Goal: Information Seeking & Learning: Learn about a topic

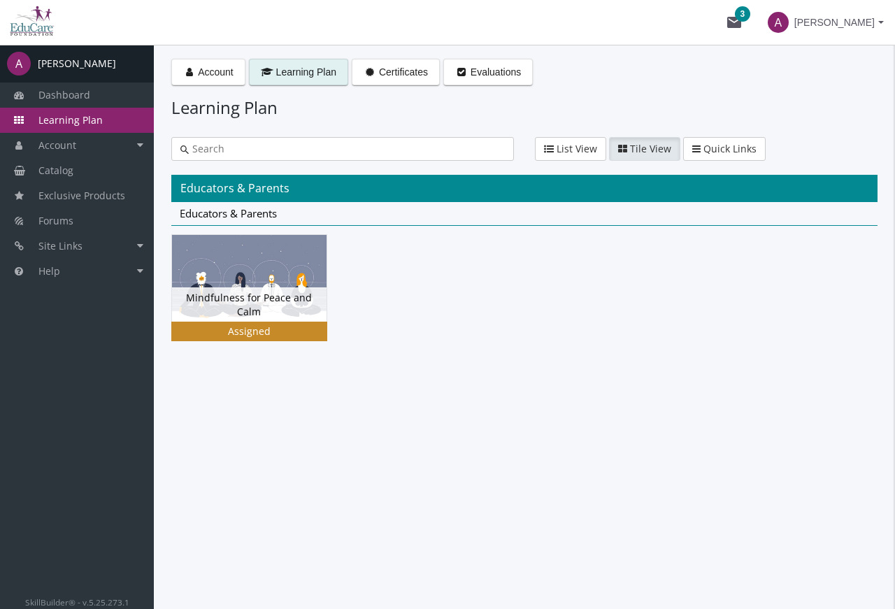
click at [243, 276] on img at bounding box center [249, 278] width 155 height 87
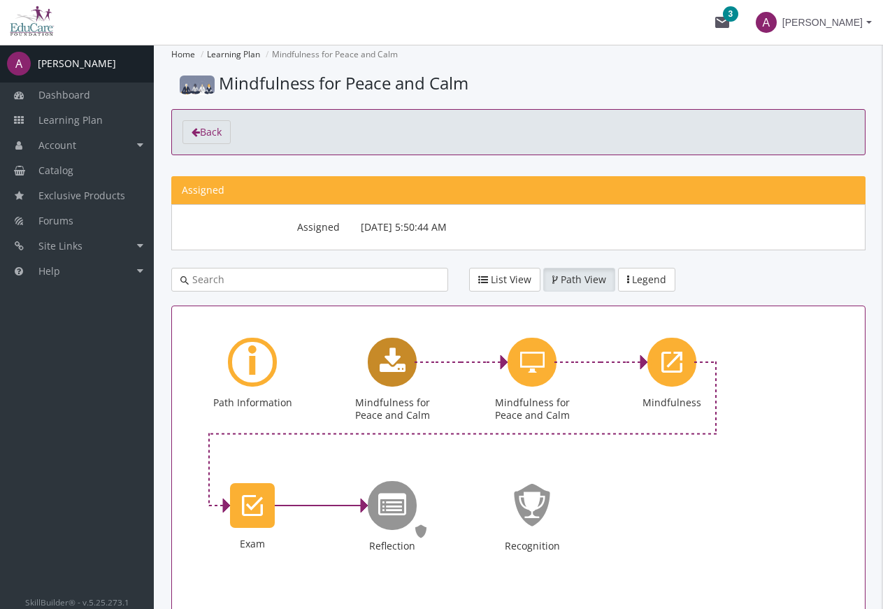
click at [385, 361] on icon "Mindfulness for Peace and Calm" at bounding box center [393, 362] width 26 height 28
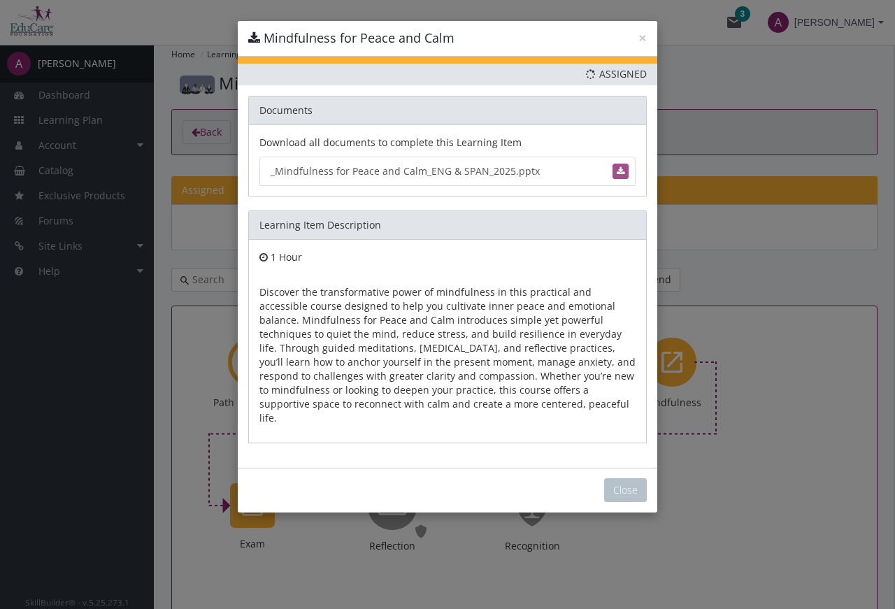
click at [622, 169] on span at bounding box center [621, 171] width 8 height 8
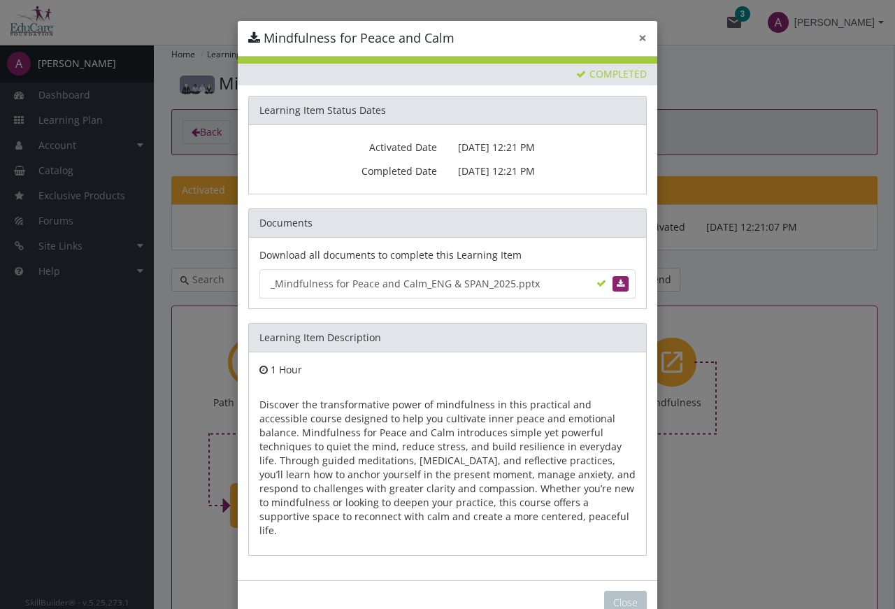
click at [638, 38] on button "×" at bounding box center [642, 38] width 8 height 15
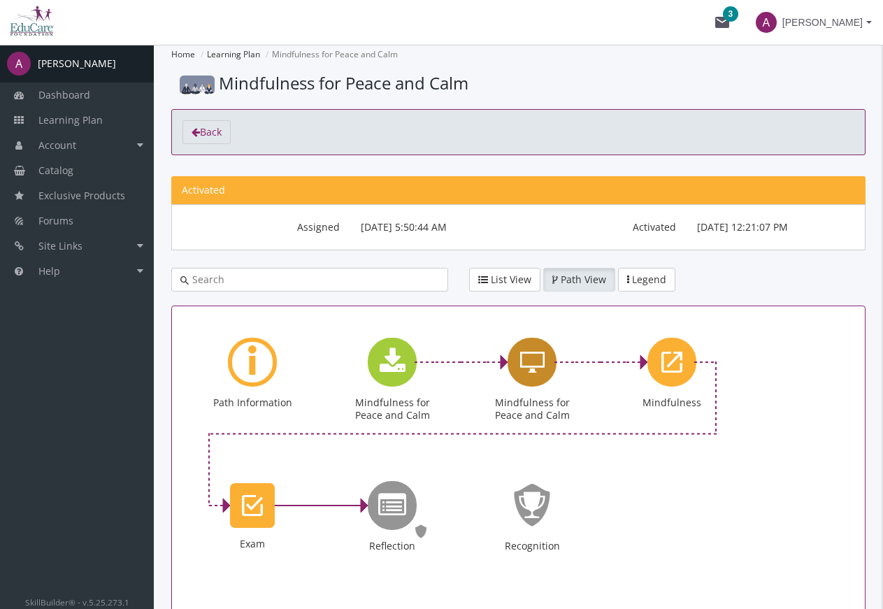
click at [539, 362] on icon "Mindfulness for Peace and Calm" at bounding box center [532, 362] width 24 height 28
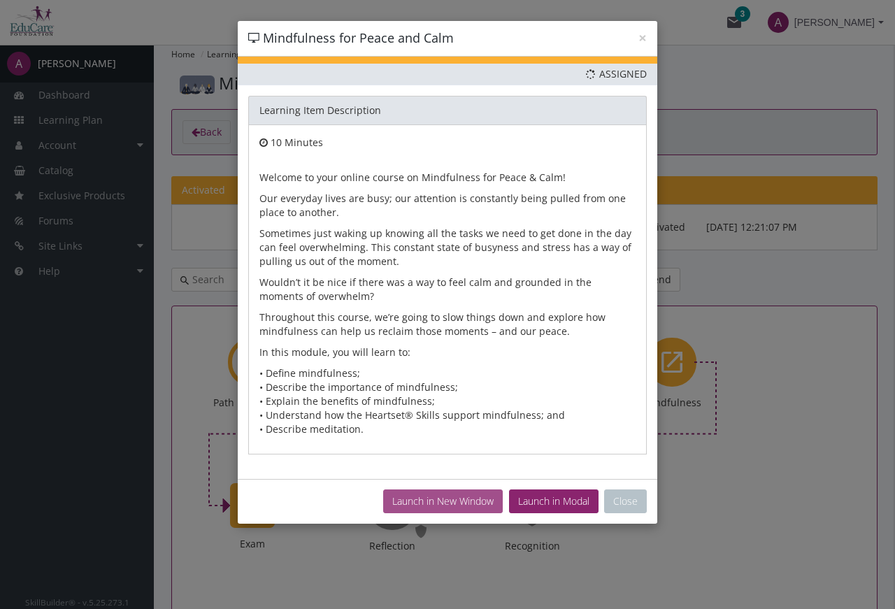
click at [457, 499] on button "Launch in New Window" at bounding box center [443, 501] width 120 height 24
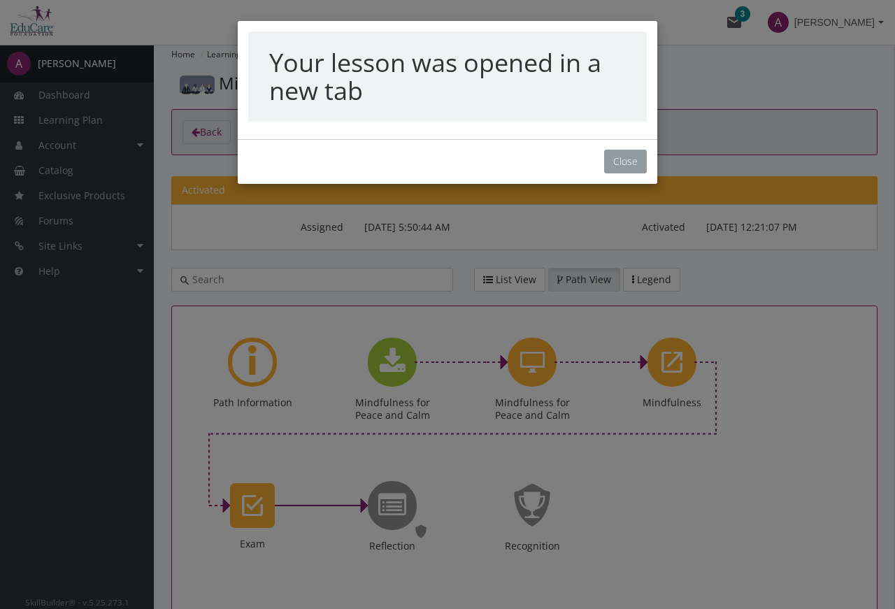
click at [616, 155] on button "Close" at bounding box center [625, 162] width 43 height 24
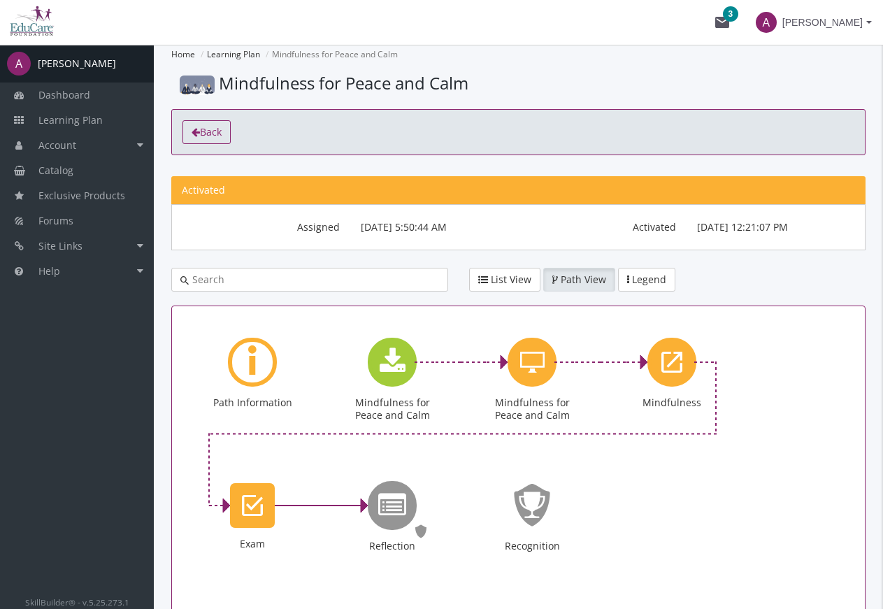
click at [221, 134] on span "Back" at bounding box center [211, 131] width 22 height 13
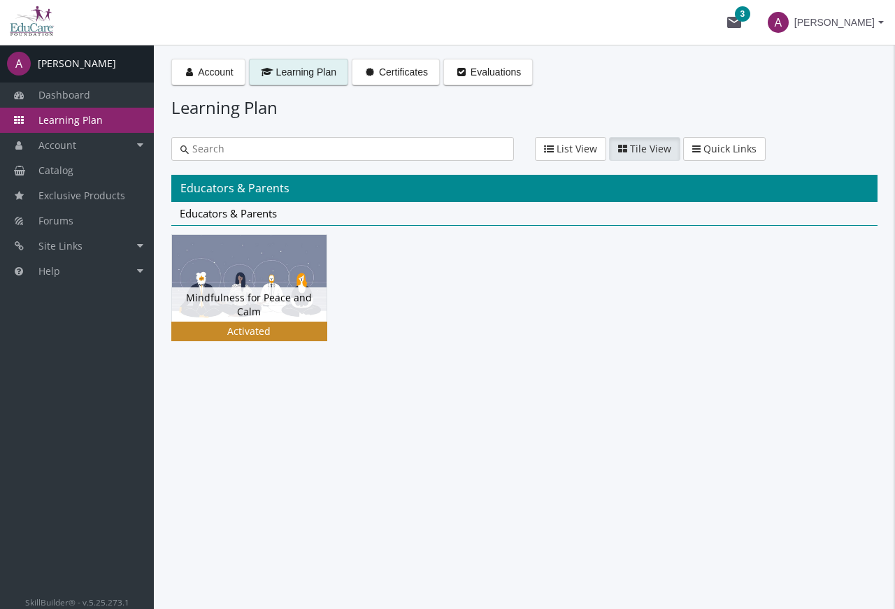
click at [235, 275] on img at bounding box center [249, 278] width 155 height 87
